Goal: Information Seeking & Learning: Learn about a topic

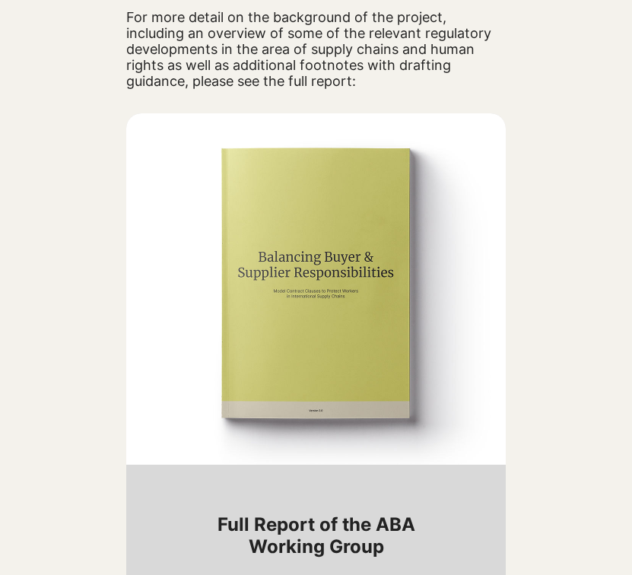
scroll to position [1828, 0]
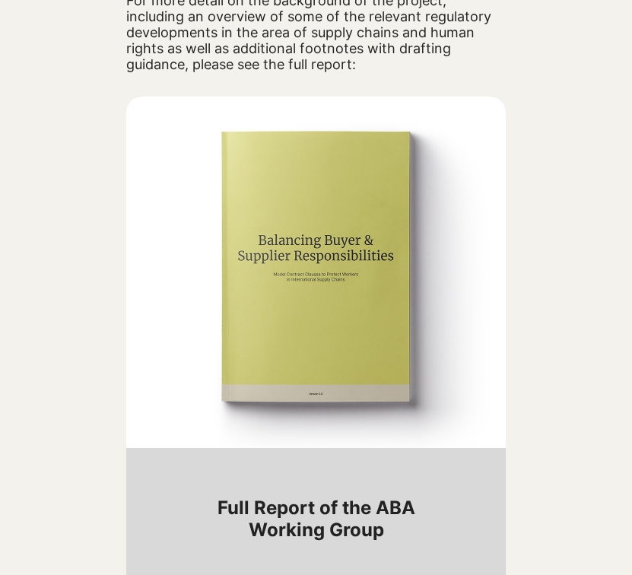
click at [362, 364] on img at bounding box center [315, 272] width 379 height 351
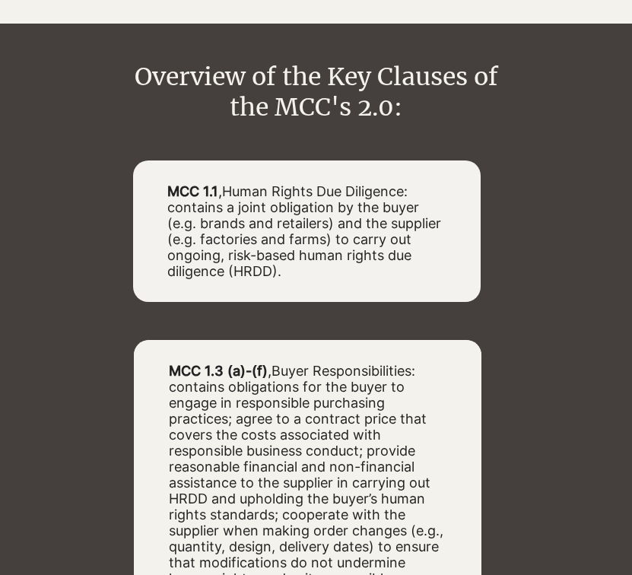
scroll to position [2767, 0]
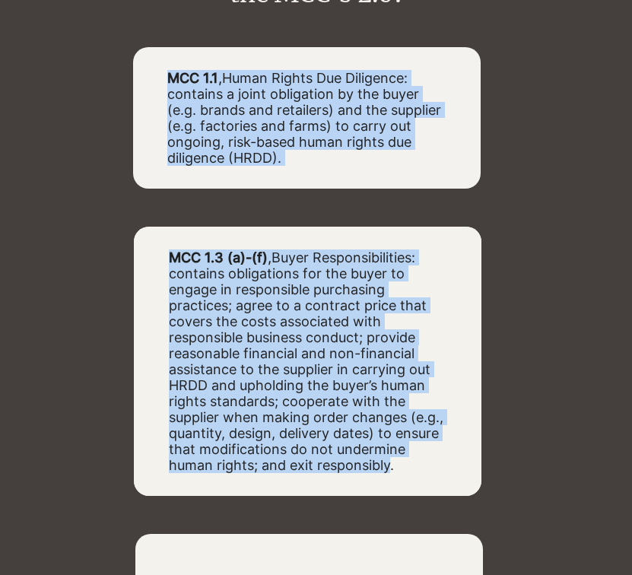
drag, startPoint x: 391, startPoint y: 479, endPoint x: 353, endPoint y: 220, distance: 261.2
click at [353, 220] on div "MCC 1.1 , Human Rights Due Diligence: contains a joint obligation by the buyer …" at bounding box center [315, 355] width 379 height 617
click at [353, 220] on div at bounding box center [315, 355] width 379 height 617
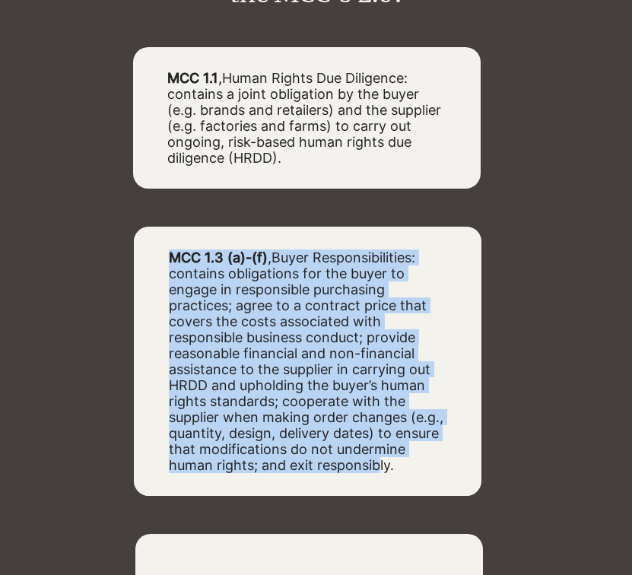
drag, startPoint x: 353, startPoint y: 256, endPoint x: 378, endPoint y: 480, distance: 224.9
click at [378, 480] on div "MCC 1.3 (a)-(f) , Buyer Responsibilities: contains obligations for the buyer to…" at bounding box center [307, 361] width 347 height 269
click at [378, 473] on span "Buyer Responsibilities: contains obligations for the buyer to engage in respons…" at bounding box center [306, 360] width 274 height 223
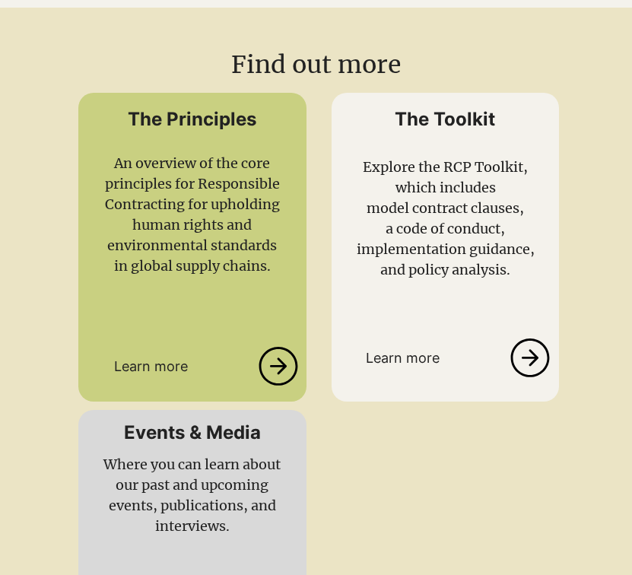
scroll to position [3767, 0]
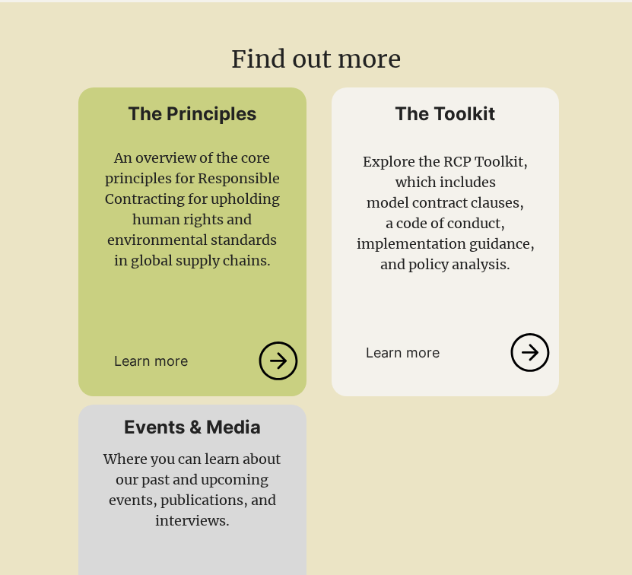
click at [280, 369] on icon at bounding box center [278, 360] width 41 height 39
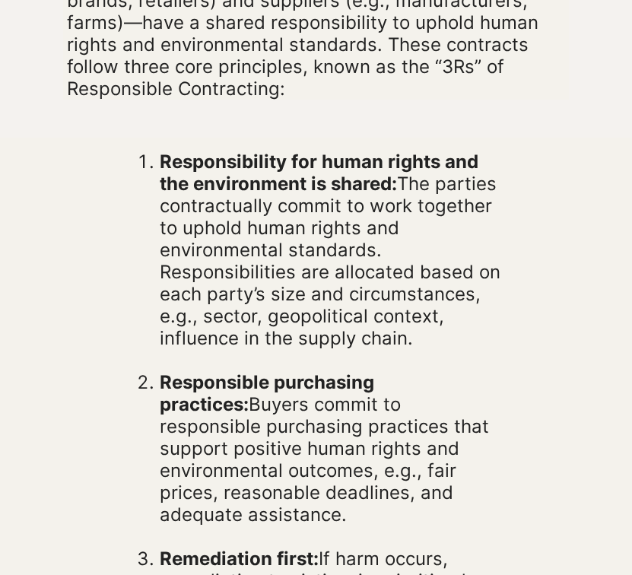
scroll to position [513, 0]
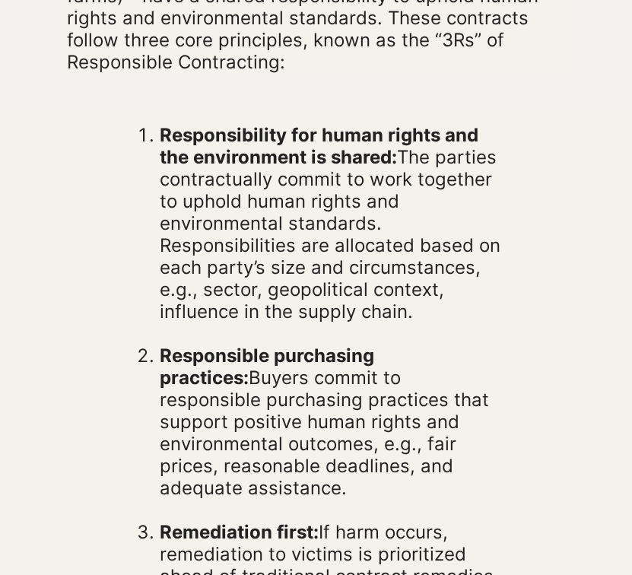
drag, startPoint x: 346, startPoint y: 506, endPoint x: 338, endPoint y: 246, distance: 260.9
click at [337, 248] on ol "Responsibility for human rights and the environment is shared: The parties cont…" at bounding box center [320, 432] width 370 height 617
click at [338, 246] on span "Responsibility for human rights and the environment is shared: The parties cont…" at bounding box center [330, 223] width 341 height 198
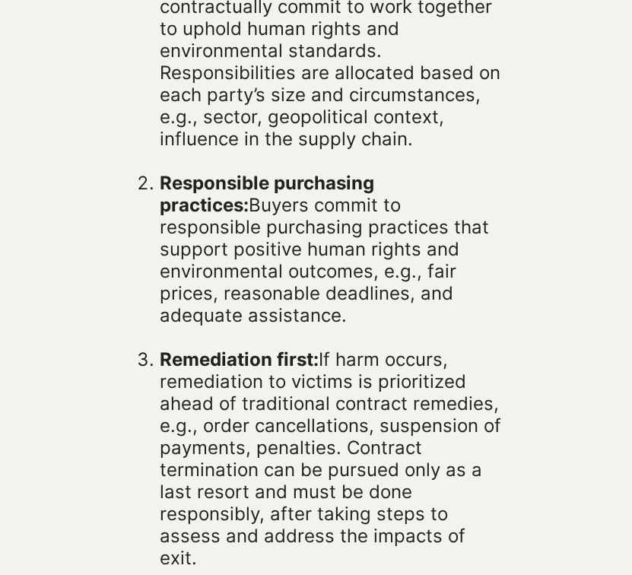
scroll to position [732, 0]
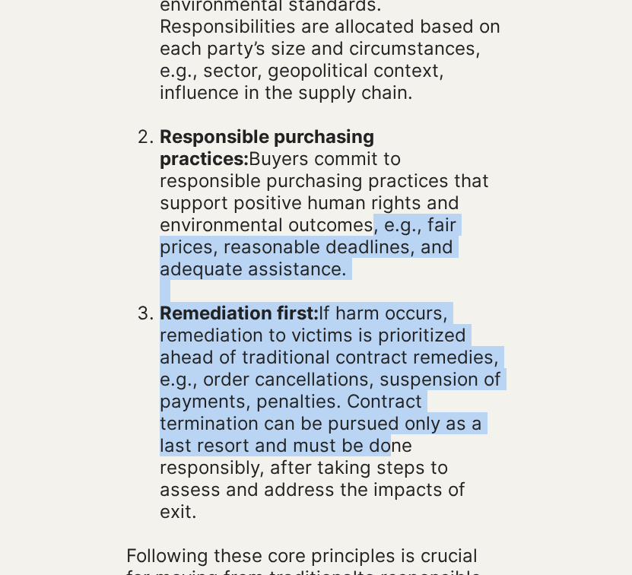
drag, startPoint x: 372, startPoint y: 461, endPoint x: 369, endPoint y: 223, distance: 238.0
click at [367, 227] on ol "Responsibility for human rights and the environment is shared: The parties cont…" at bounding box center [320, 213] width 370 height 617
click at [369, 223] on span "Responsible purchasing practices: Buyers commit to responsible purchasing pract…" at bounding box center [324, 202] width 329 height 154
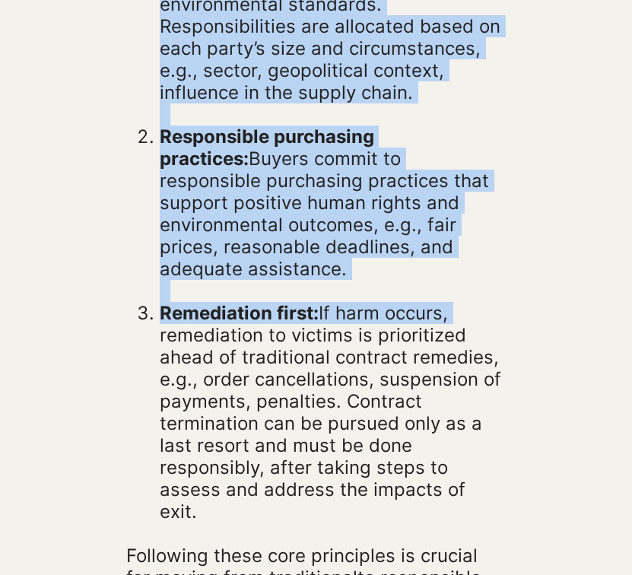
drag, startPoint x: 510, startPoint y: 504, endPoint x: 468, endPoint y: 335, distance: 173.9
click at [468, 334] on section "Responsibility for human rights and the environment is shared: The parties cont…" at bounding box center [316, 257] width 632 height 731
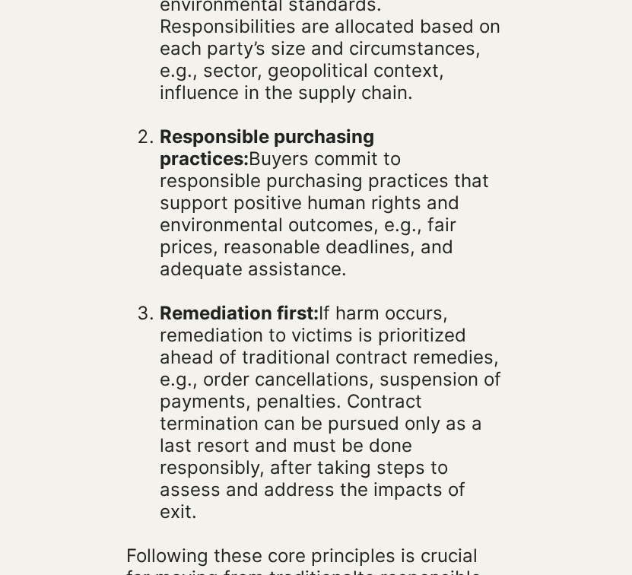
click at [468, 335] on p "Remediation first: If harm occurs, remediation to victims is prioritized ahead …" at bounding box center [333, 412] width 346 height 220
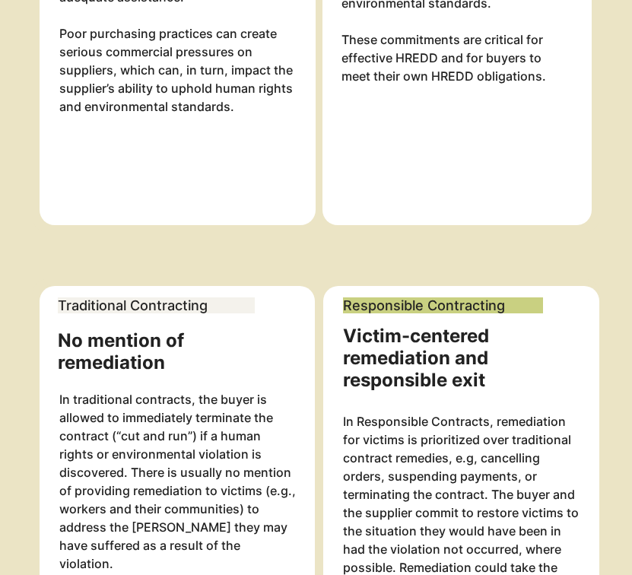
scroll to position [3071, 0]
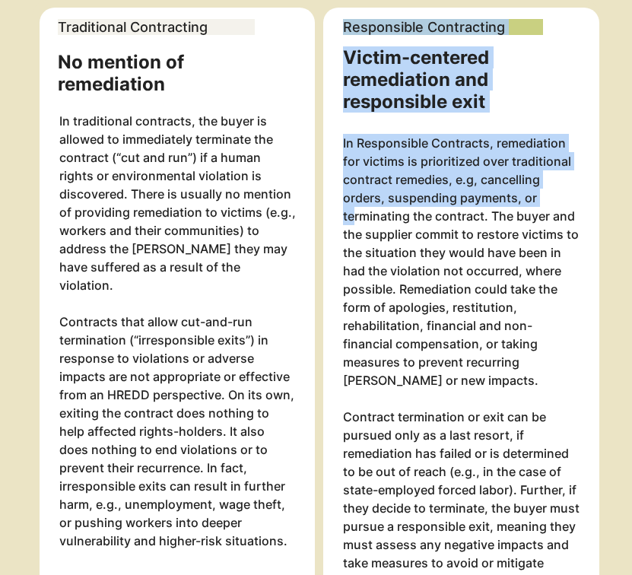
drag, startPoint x: 333, startPoint y: 334, endPoint x: 351, endPoint y: 214, distance: 121.5
click at [351, 215] on div "Responsible Contracting Victim-centered remediation and responsible exit In Res…" at bounding box center [461, 325] width 276 height 634
click at [351, 214] on p "In Responsible Contracts, remediation for victims is prioritized over tradition…" at bounding box center [461, 261] width 237 height 255
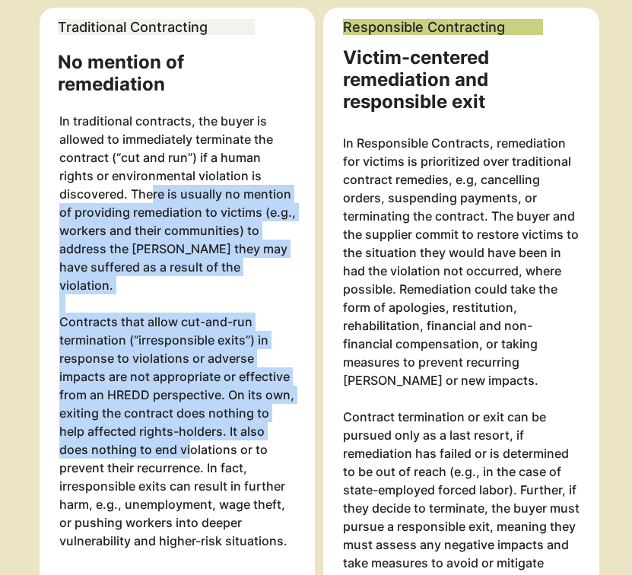
drag, startPoint x: 150, startPoint y: 201, endPoint x: 157, endPoint y: 442, distance: 241.1
click at [157, 442] on div "In traditional contracts, the buyer is allowed to immediately terminate the con…" at bounding box center [177, 331] width 237 height 438
click at [157, 442] on p "Contracts that allow cut-and-run termination (“irresponsible exits”) in respons…" at bounding box center [177, 430] width 237 height 237
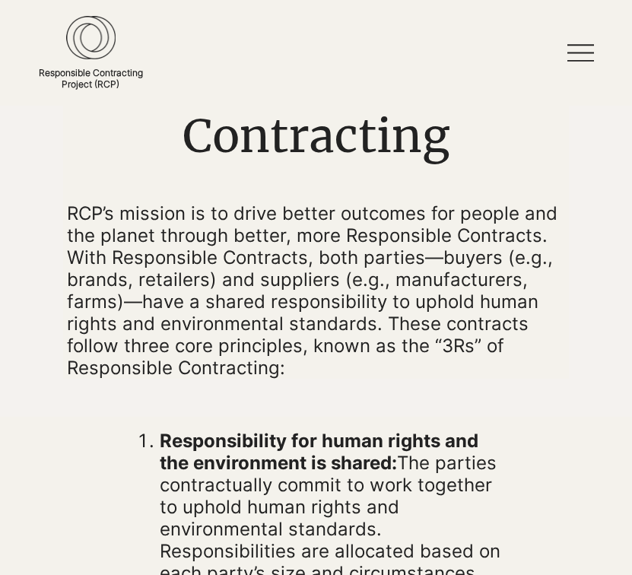
scroll to position [0, 0]
